Goal: Task Accomplishment & Management: Manage account settings

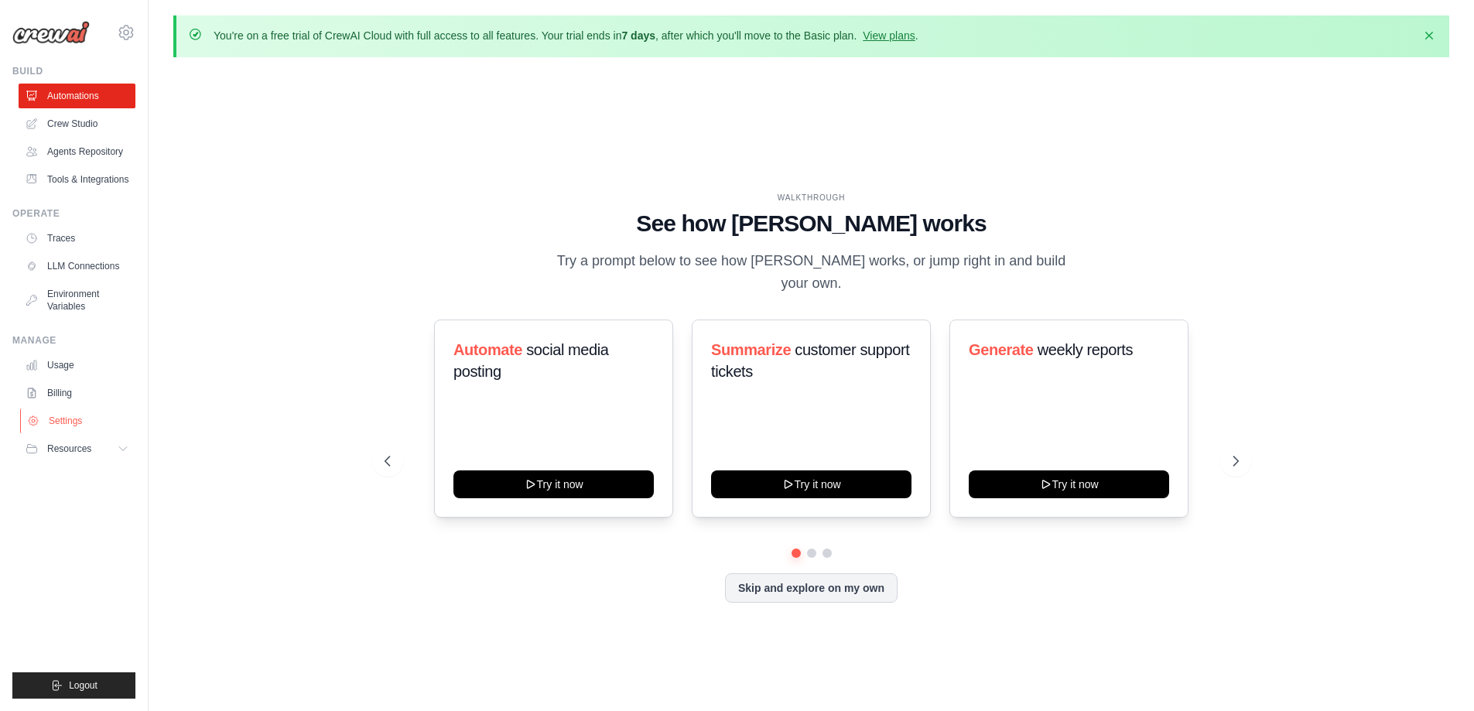
click at [74, 419] on link "Settings" at bounding box center [78, 421] width 117 height 25
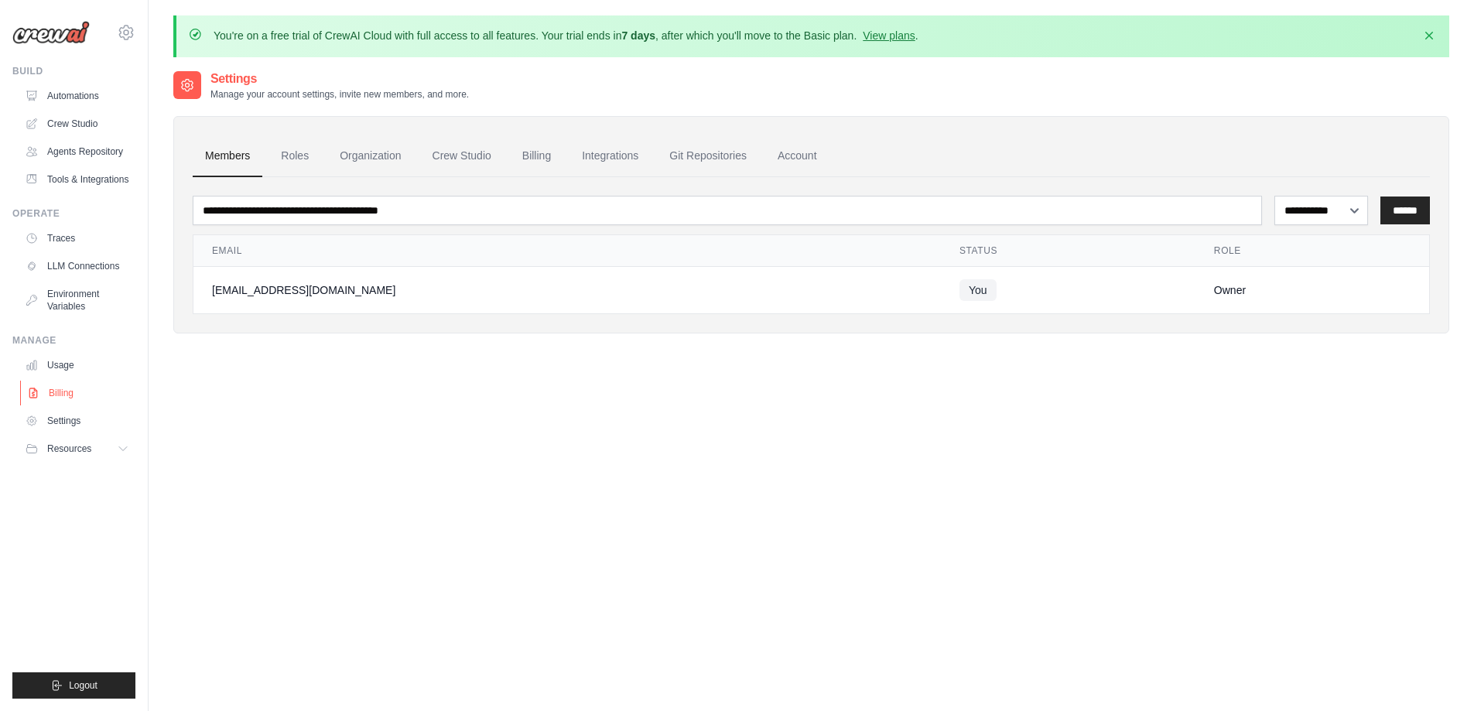
click at [63, 398] on link "Billing" at bounding box center [78, 393] width 117 height 25
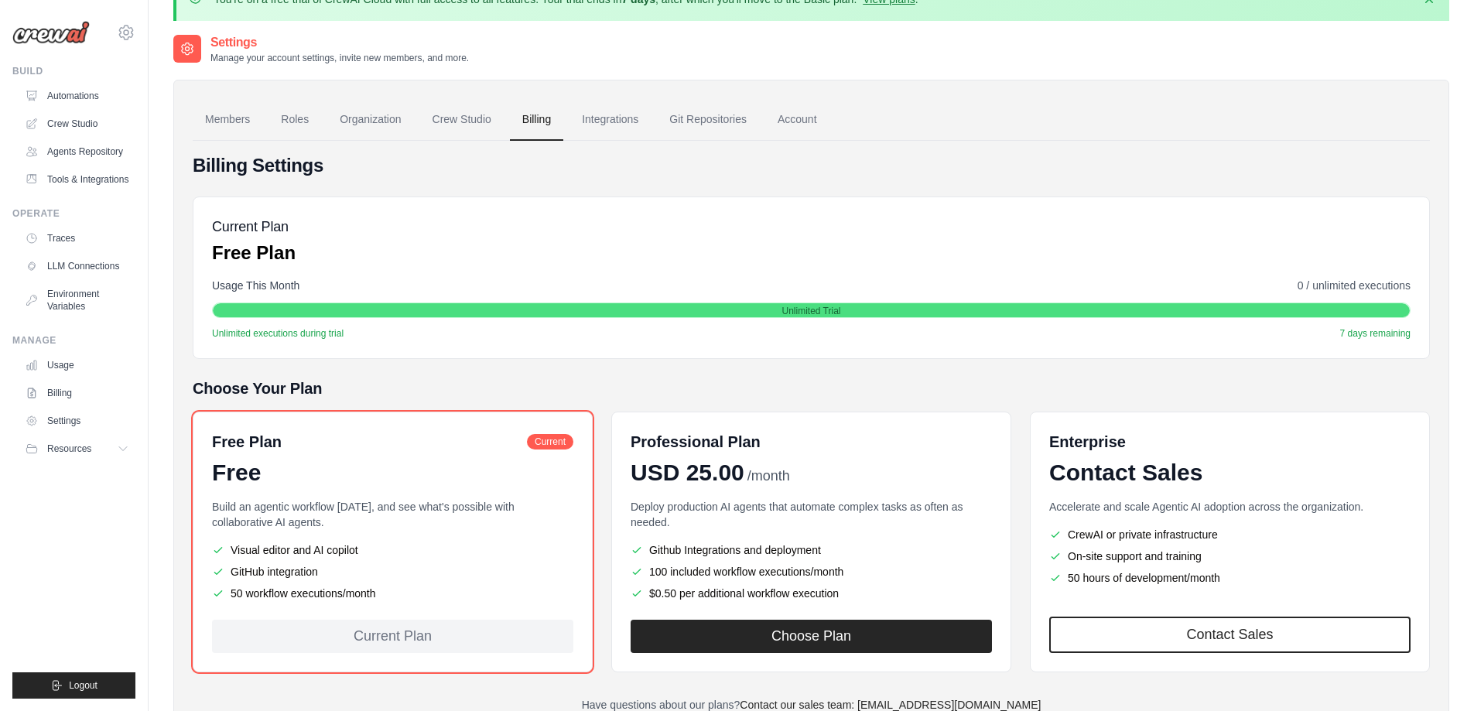
scroll to position [98, 0]
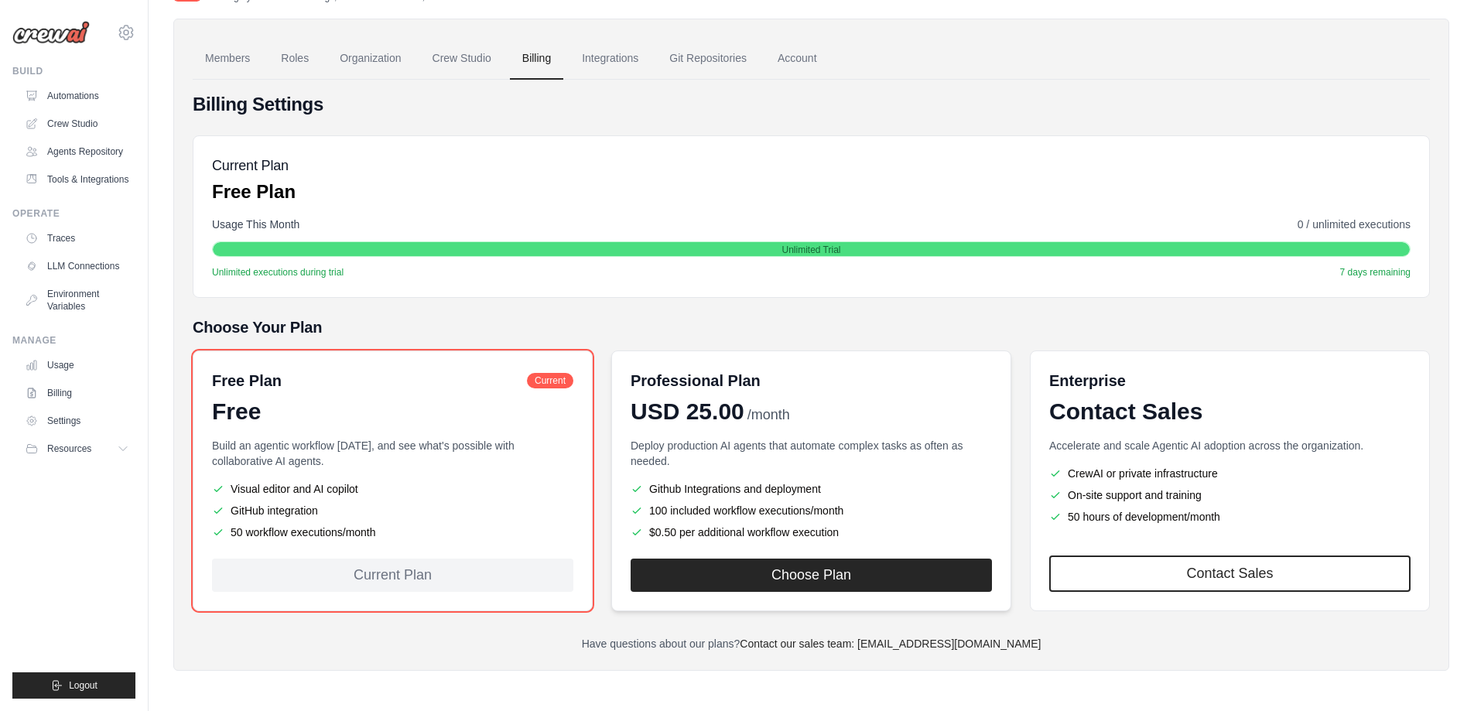
click at [807, 437] on div "Professional Plan USD 25.00 /month Deploy production AI agents that automate co…" at bounding box center [811, 481] width 400 height 261
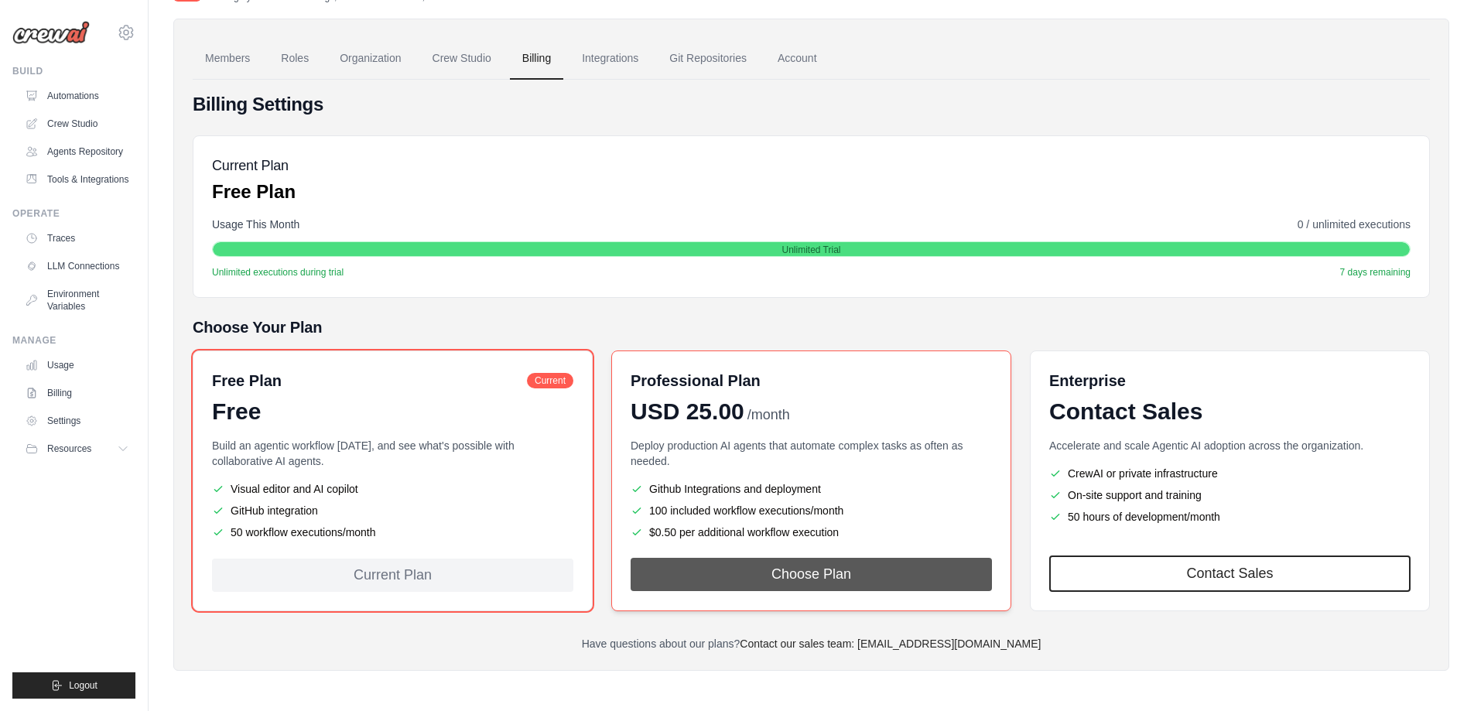
click at [834, 582] on button "Choose Plan" at bounding box center [811, 574] width 361 height 33
